Goal: Navigation & Orientation: Find specific page/section

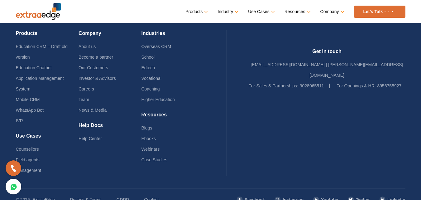
scroll to position [1550, 0]
click at [109, 79] on link "Investor & Advisors" at bounding box center [97, 78] width 37 height 5
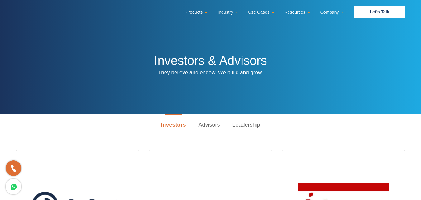
click at [41, 20] on nav "Menu Close Products Education CRM Streamline your entire admissions process on …" at bounding box center [210, 12] width 389 height 24
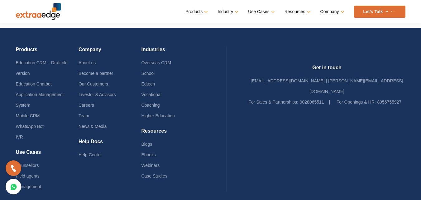
scroll to position [509, 0]
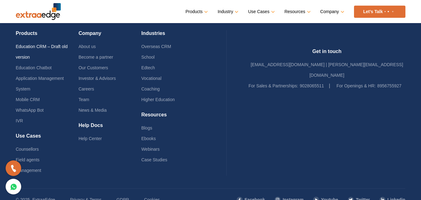
click at [40, 44] on link "Education CRM – Draft old version" at bounding box center [42, 52] width 52 height 16
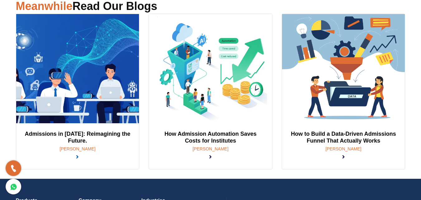
scroll to position [219, 0]
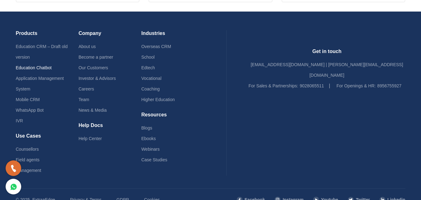
click at [28, 65] on link "Education Chatbot" at bounding box center [34, 67] width 36 height 5
